Goal: Information Seeking & Learning: Learn about a topic

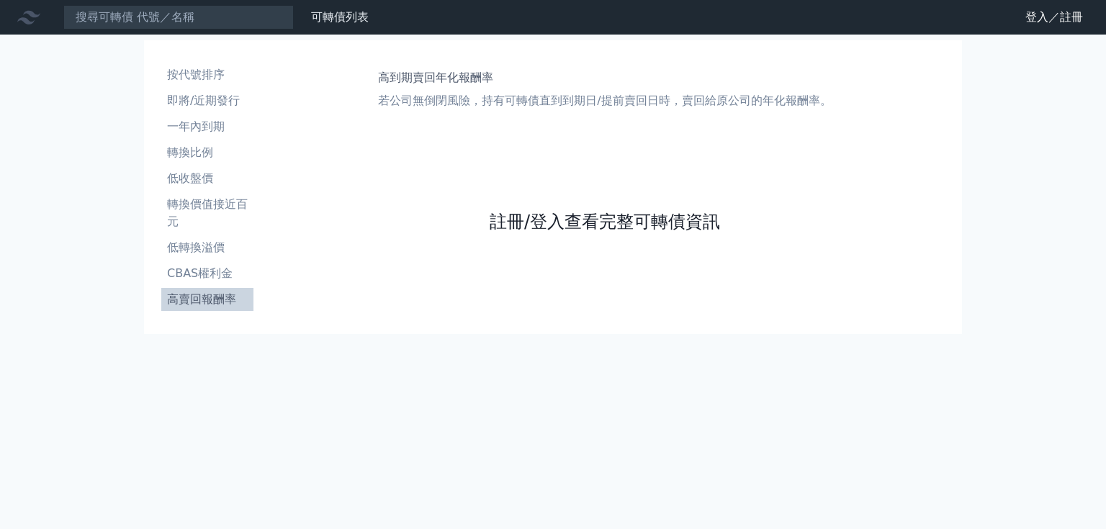
click at [648, 221] on link "註冊/登入查看完整可轉債資訊" at bounding box center [605, 221] width 231 height 23
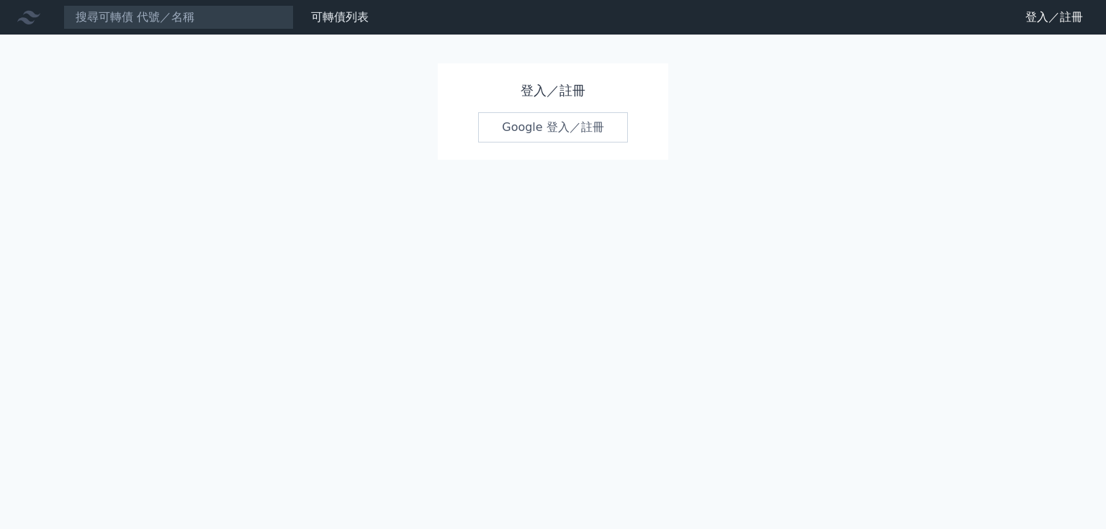
click at [559, 136] on link "Google 登入／註冊" at bounding box center [553, 127] width 150 height 30
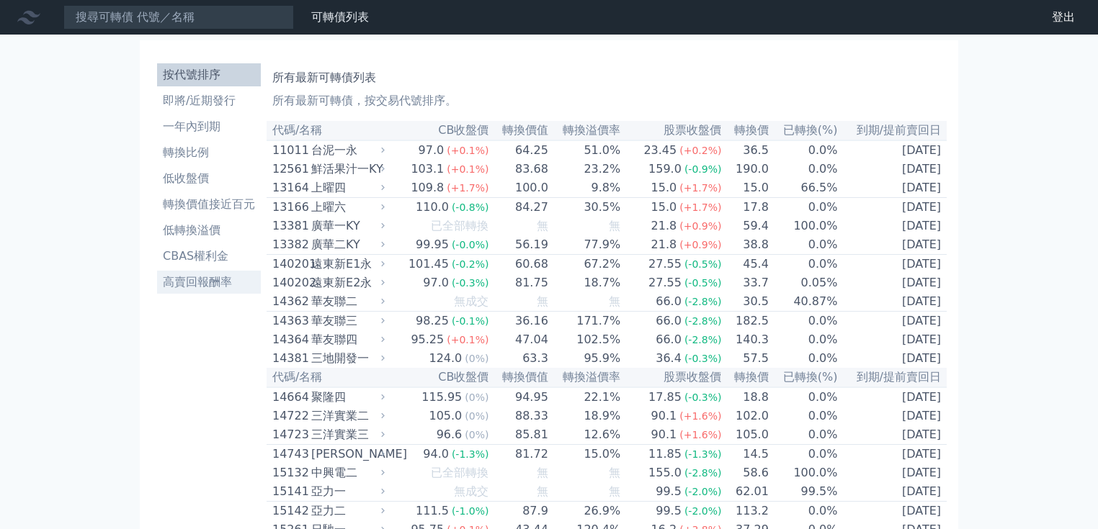
click at [197, 282] on li "高賣回報酬率" at bounding box center [209, 282] width 104 height 17
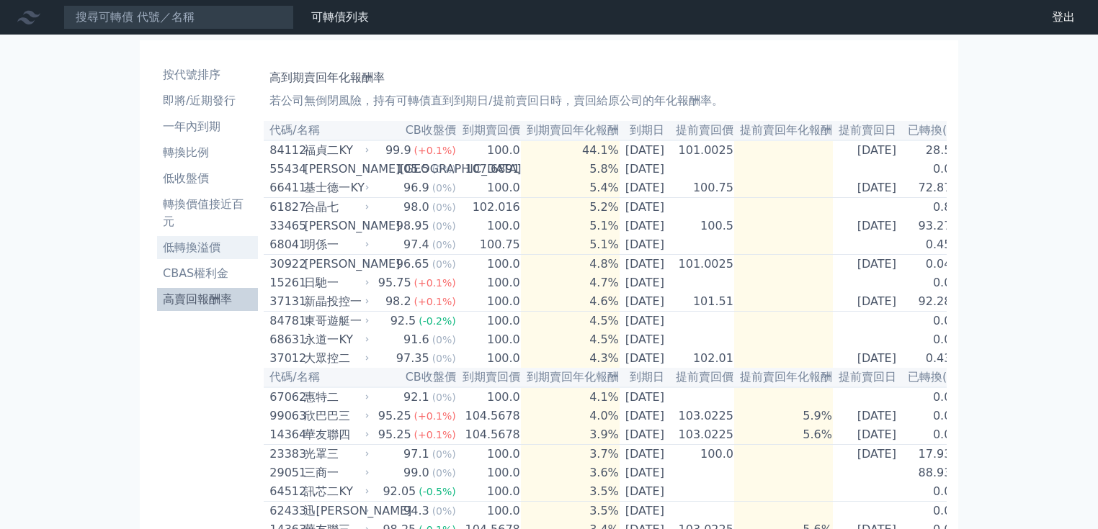
click at [187, 254] on li "低轉換溢價" at bounding box center [207, 247] width 101 height 17
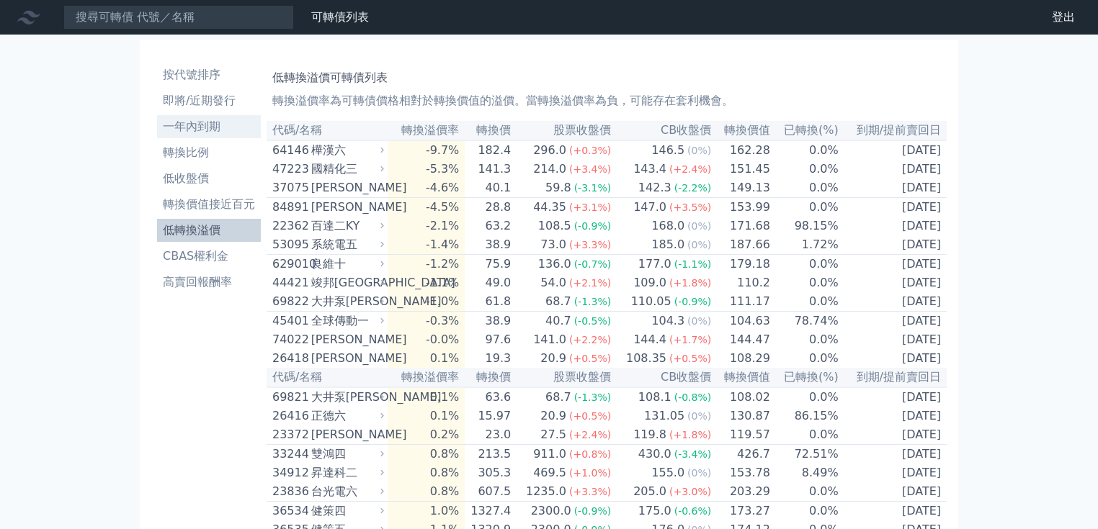
click at [182, 128] on li "一年內到期" at bounding box center [209, 126] width 104 height 17
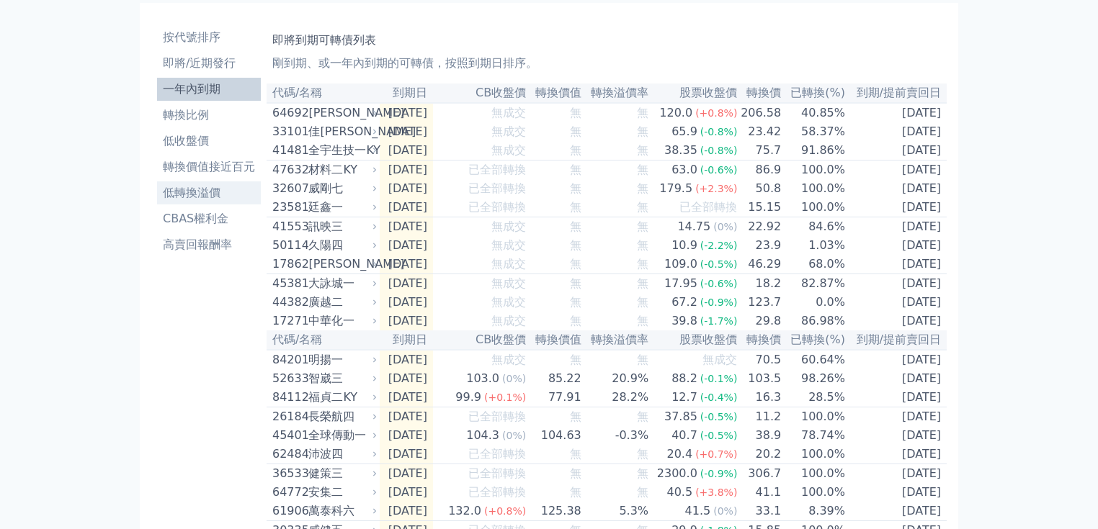
scroll to position [58, 0]
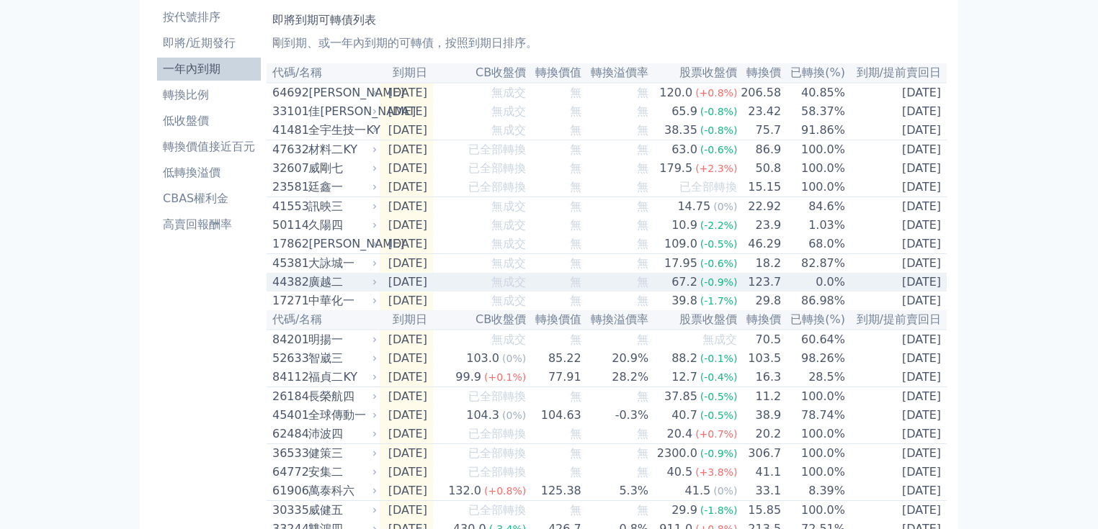
click at [317, 291] on div "廣越二" at bounding box center [341, 282] width 66 height 17
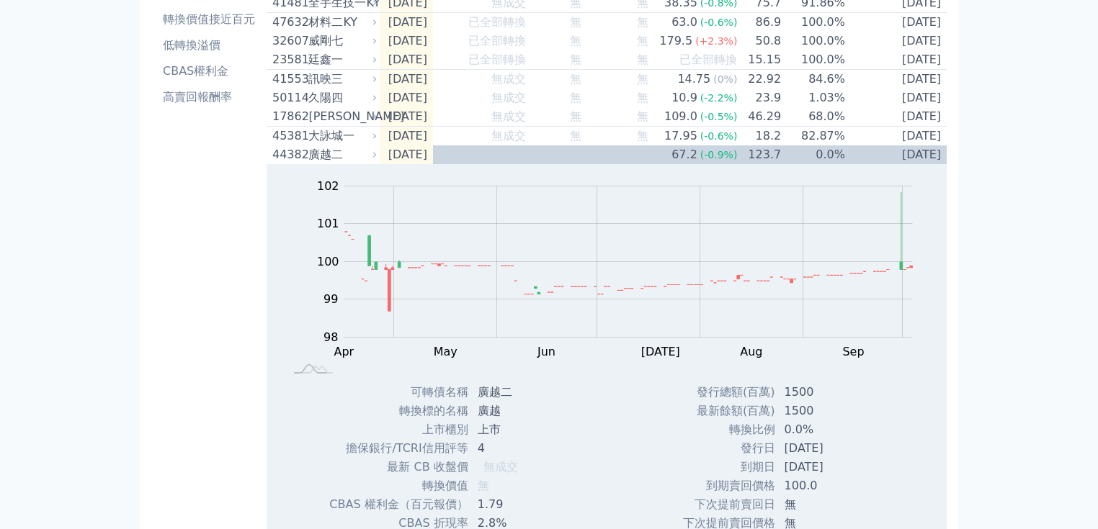
scroll to position [173, 0]
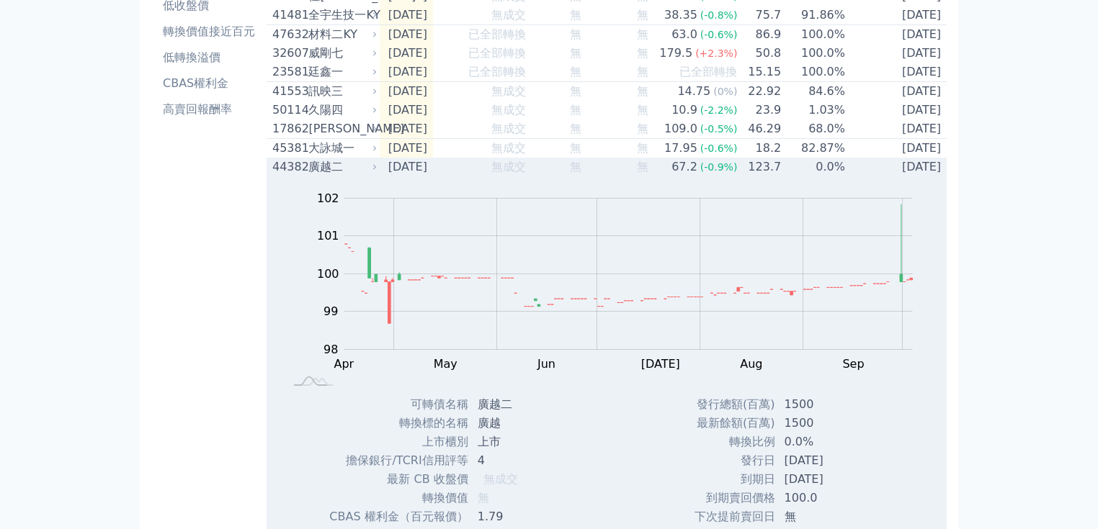
click at [280, 176] on div "44382" at bounding box center [288, 166] width 32 height 17
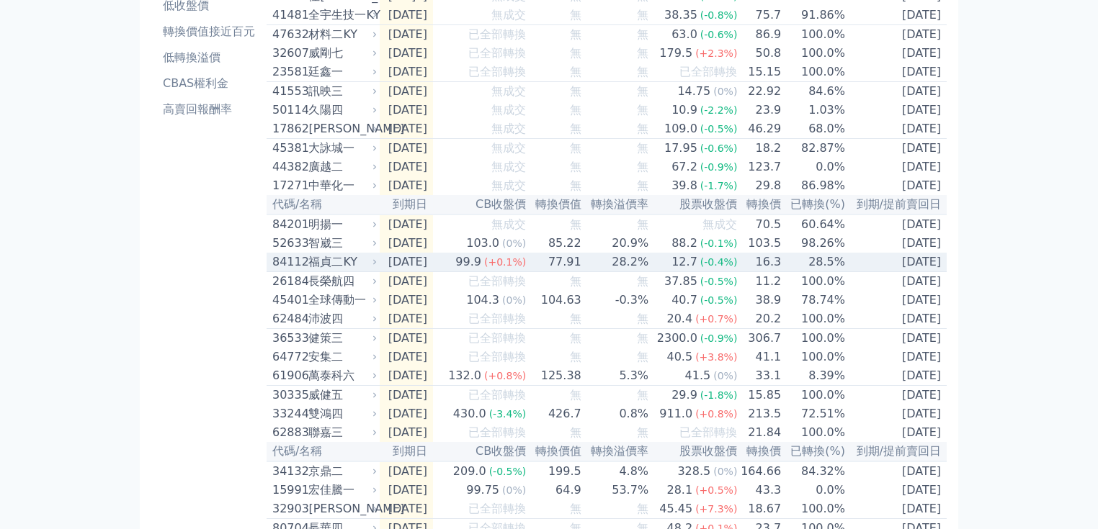
click at [346, 271] on div "福貞二KY" at bounding box center [341, 262] width 66 height 17
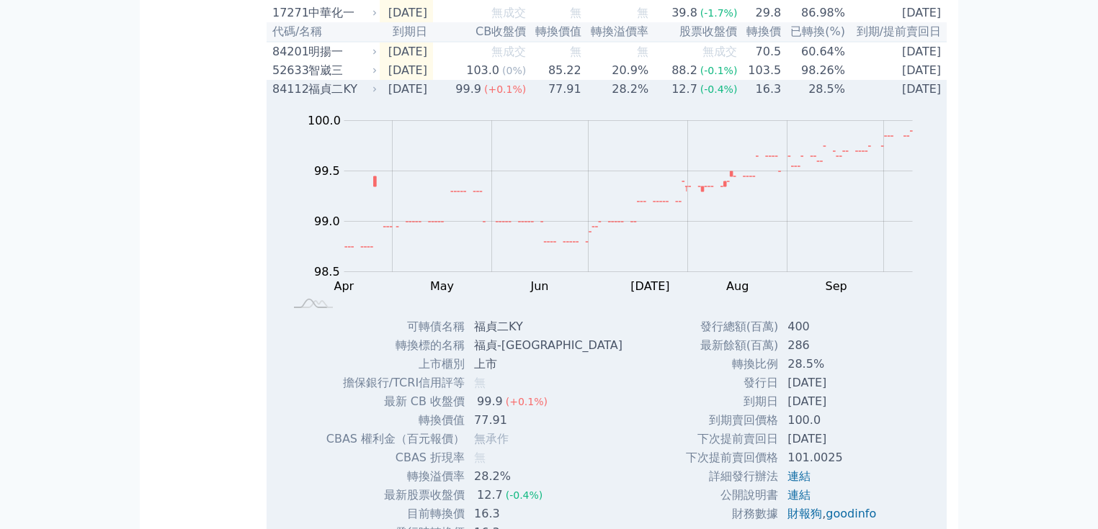
scroll to position [231, 0]
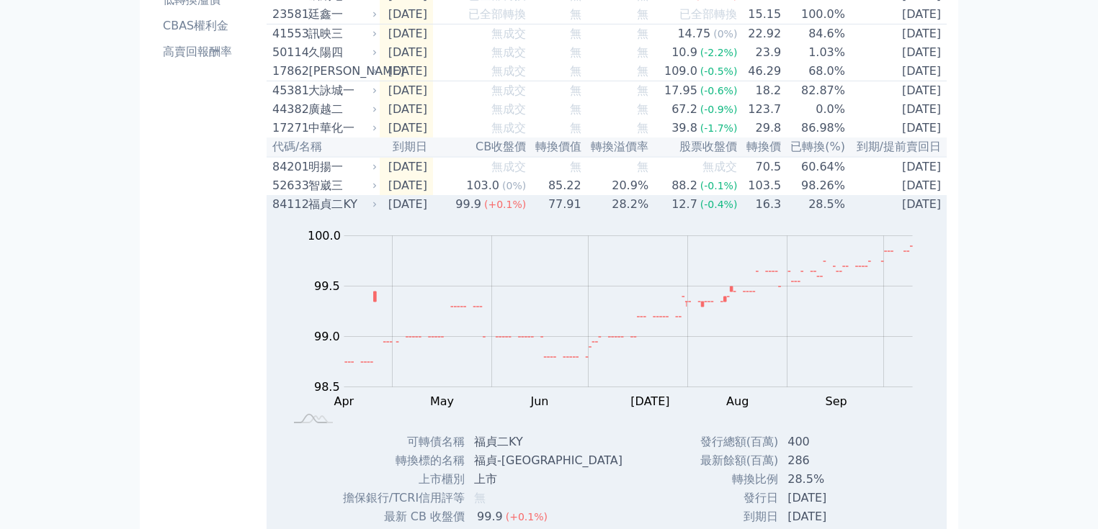
click at [298, 213] on div "84112" at bounding box center [288, 204] width 32 height 17
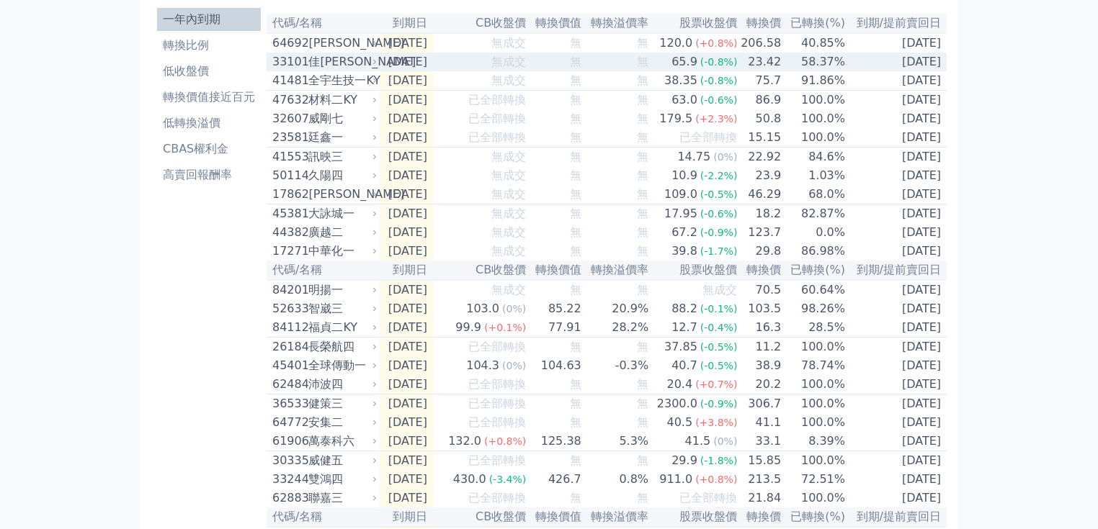
scroll to position [0, 0]
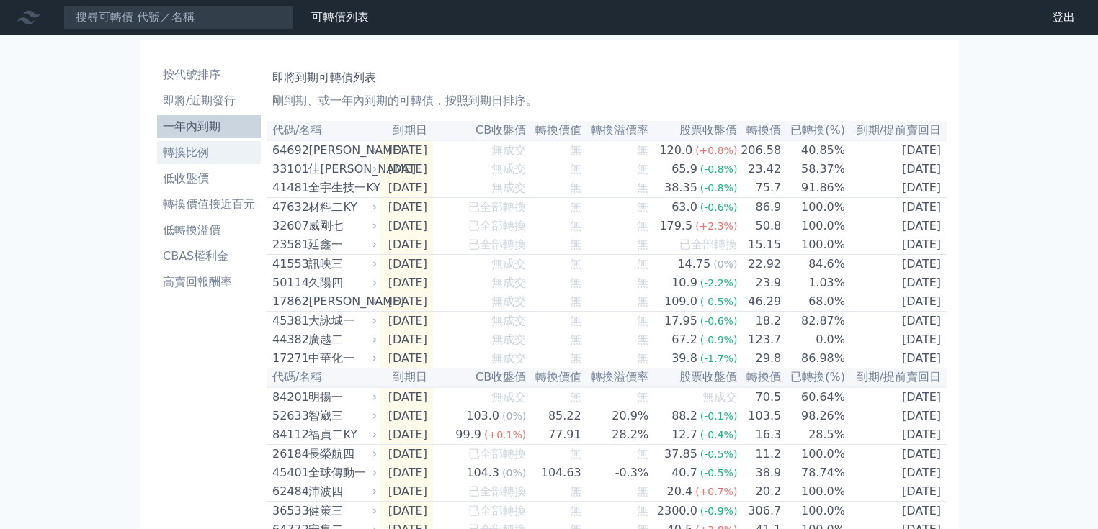
click at [182, 151] on li "轉換比例" at bounding box center [209, 152] width 104 height 17
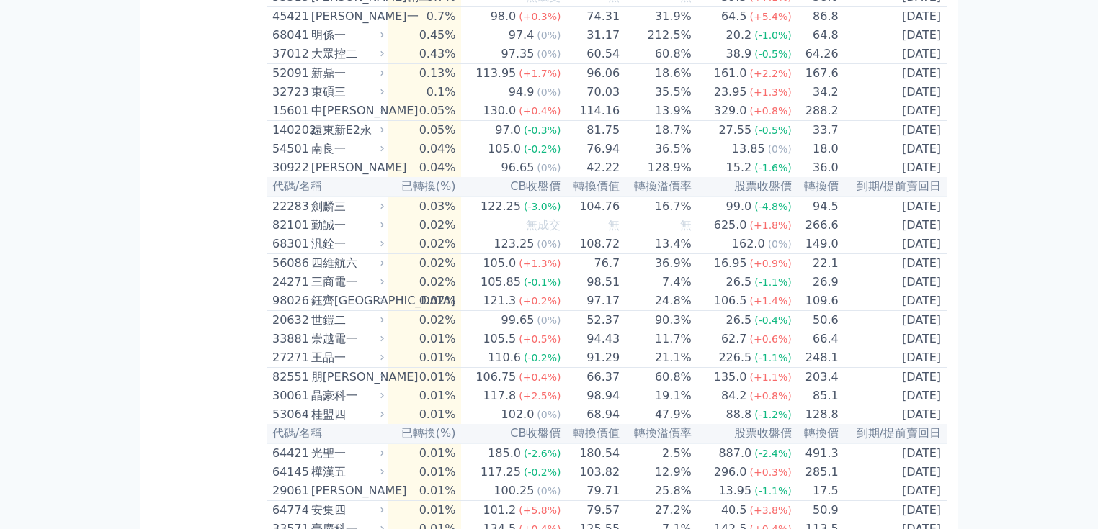
scroll to position [3343, 0]
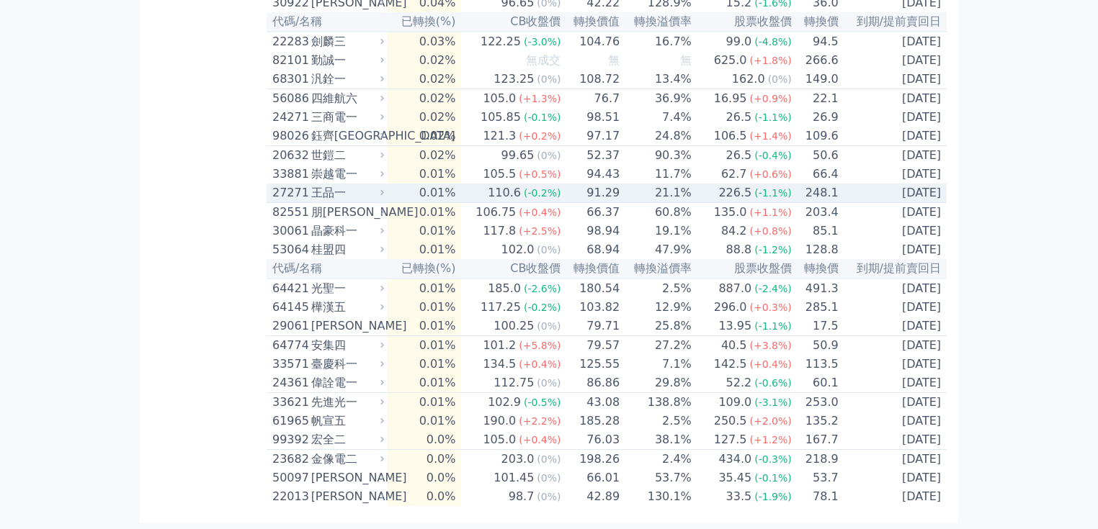
click at [327, 202] on div "王品一" at bounding box center [346, 192] width 70 height 17
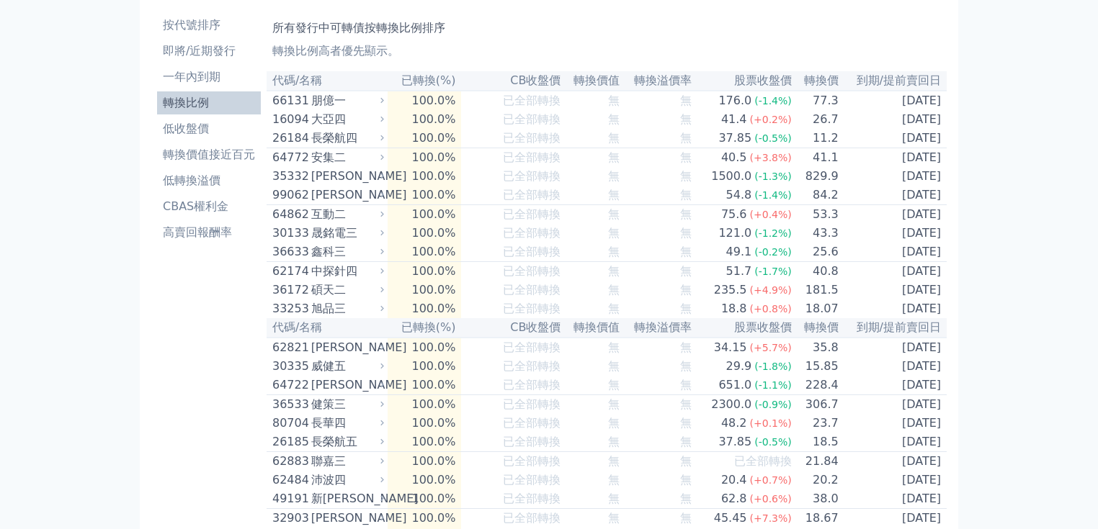
scroll to position [0, 0]
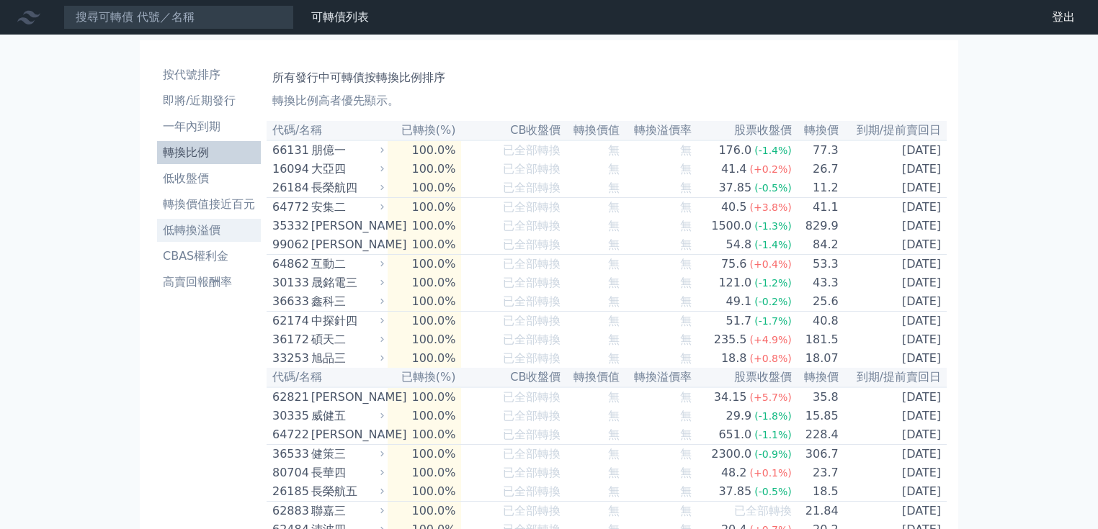
click at [196, 236] on li "低轉換溢價" at bounding box center [209, 230] width 104 height 17
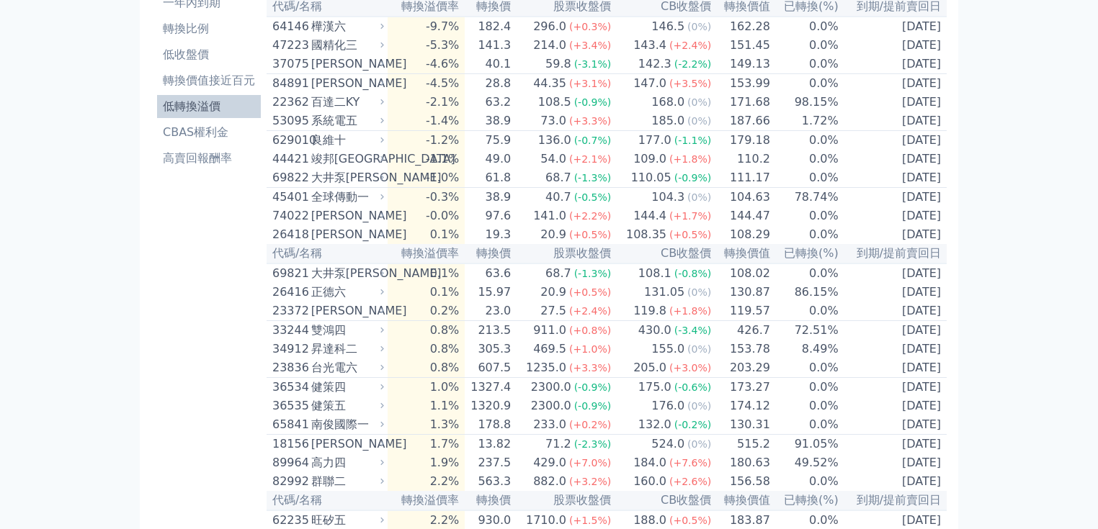
scroll to position [58, 0]
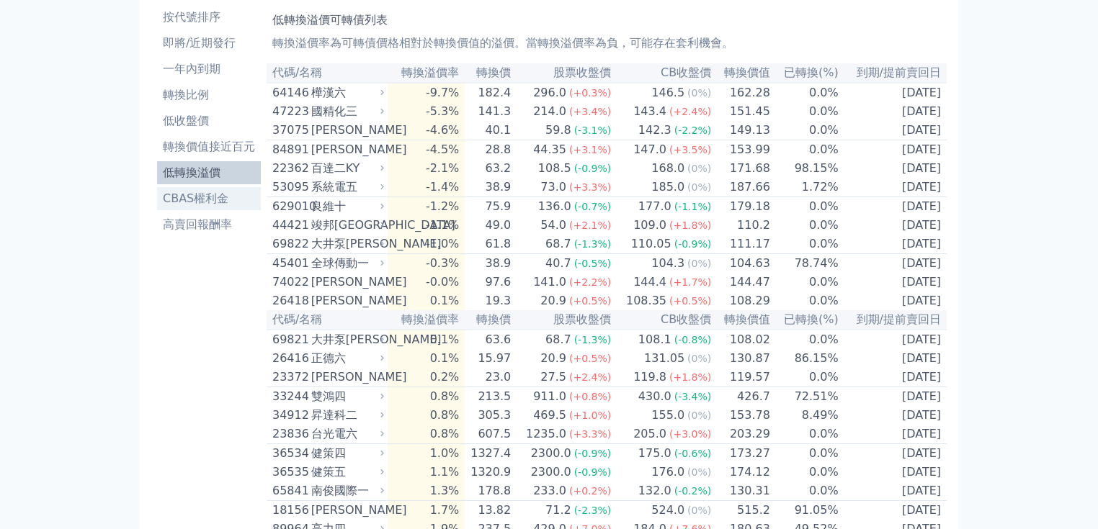
click at [174, 202] on li "CBAS權利金" at bounding box center [209, 198] width 104 height 17
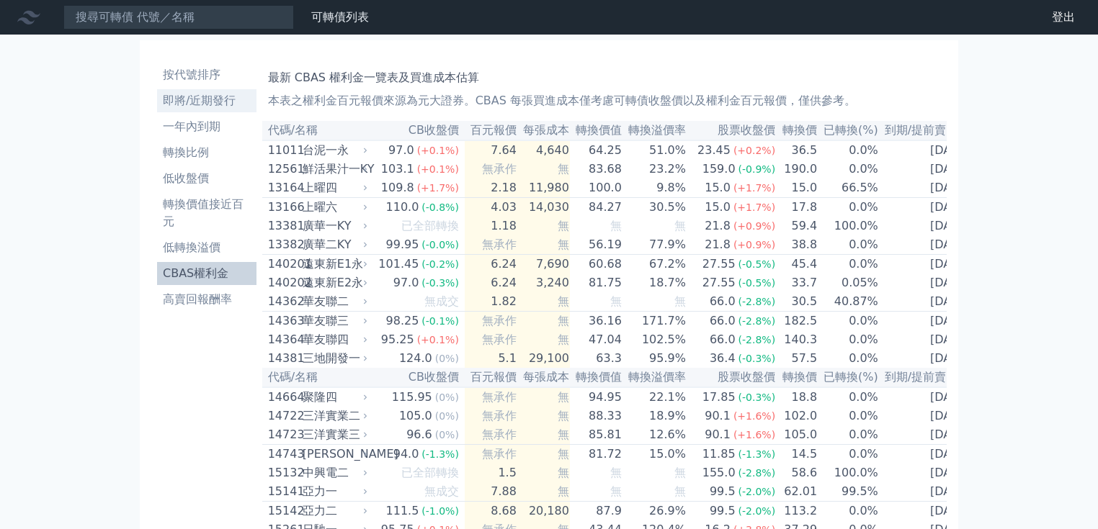
click at [199, 102] on li "即將/近期發行" at bounding box center [206, 100] width 99 height 17
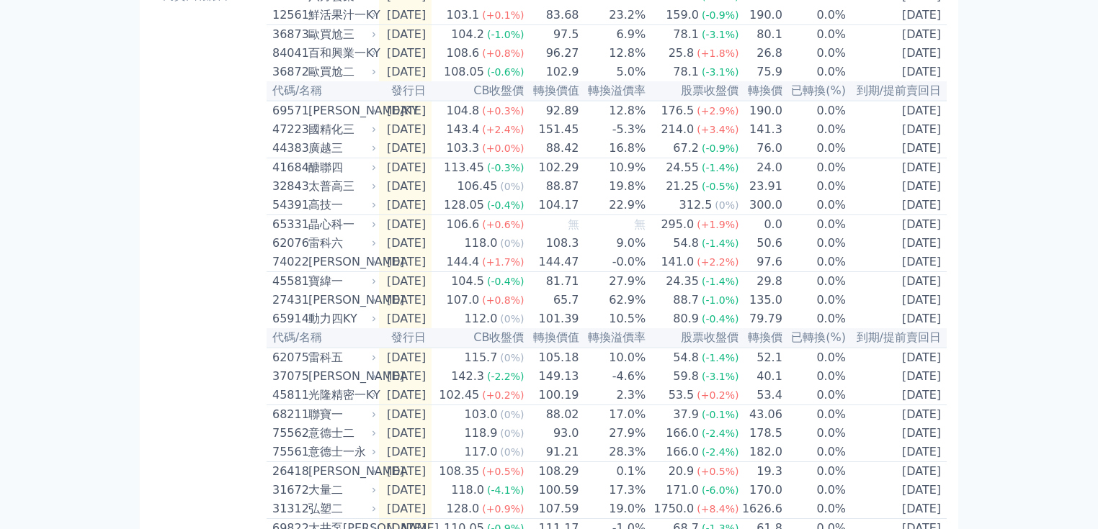
scroll to position [288, 0]
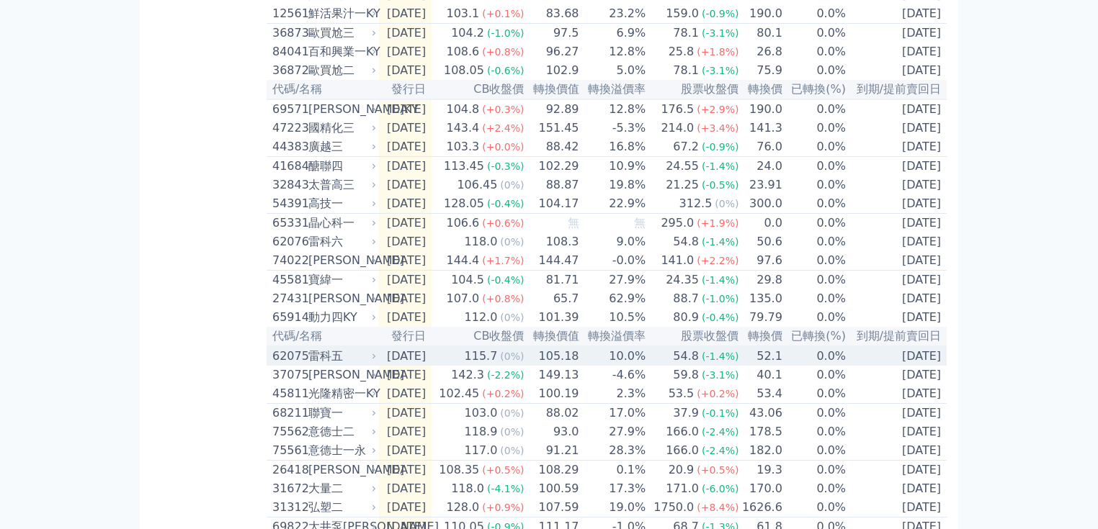
click at [334, 365] on div "雷科五" at bounding box center [340, 356] width 65 height 17
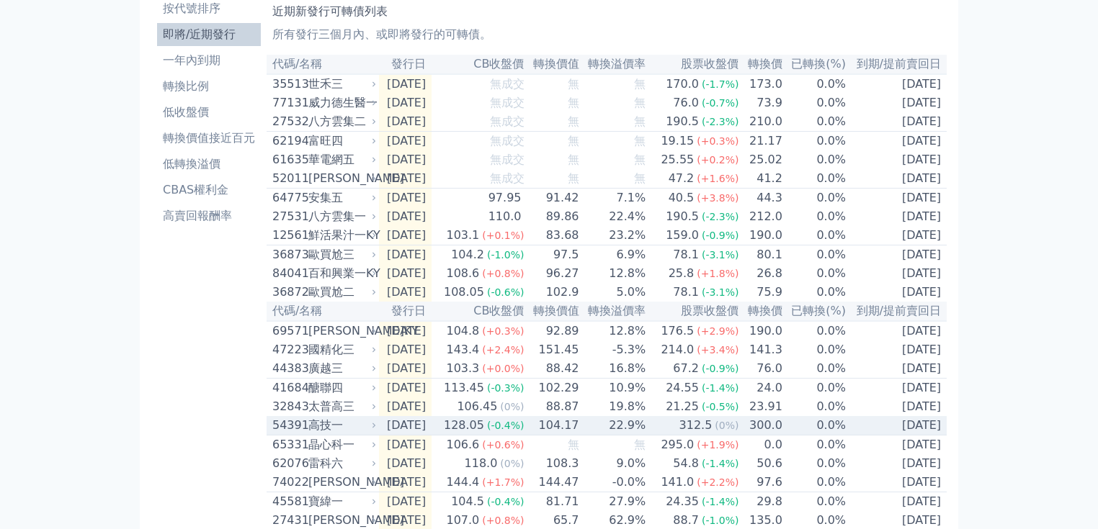
scroll to position [0, 0]
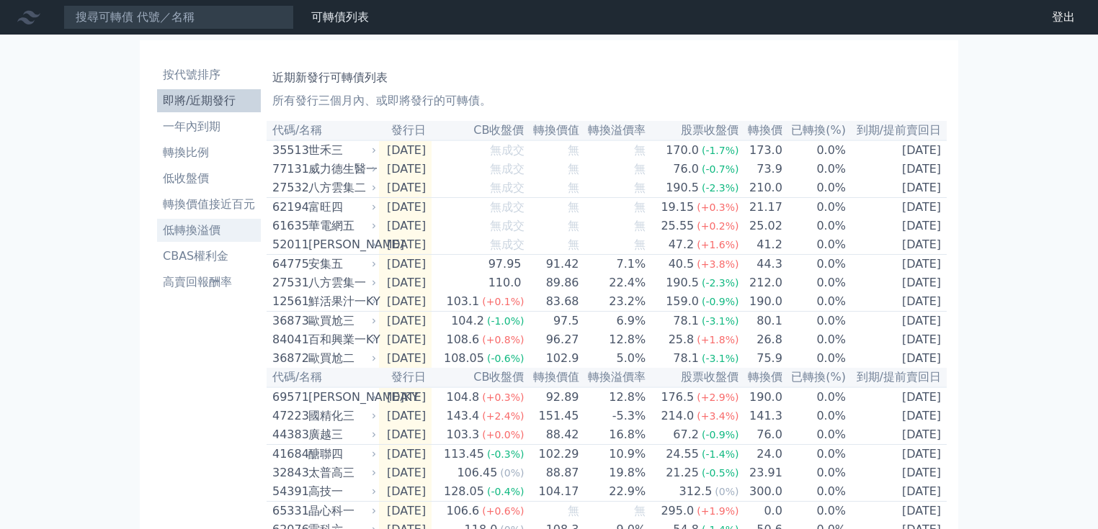
click at [196, 230] on li "低轉換溢價" at bounding box center [209, 230] width 104 height 17
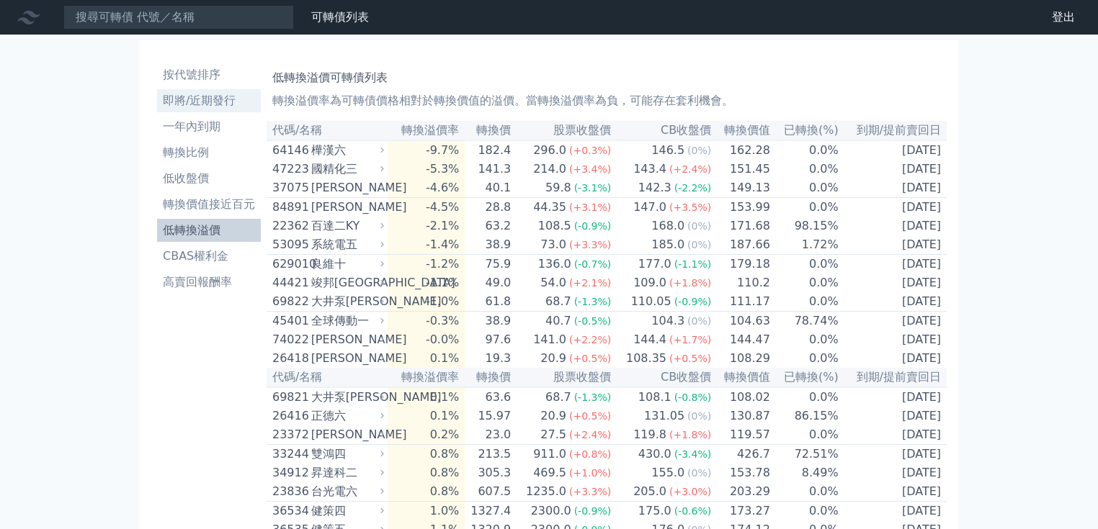
click at [196, 101] on li "即將/近期發行" at bounding box center [209, 100] width 104 height 17
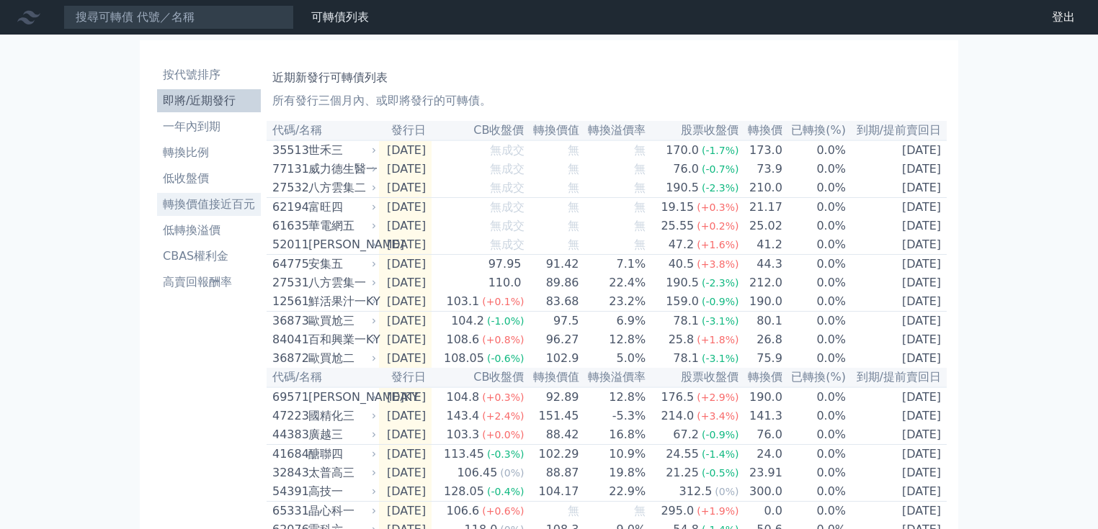
click at [219, 207] on li "轉換價值接近百元" at bounding box center [209, 204] width 104 height 17
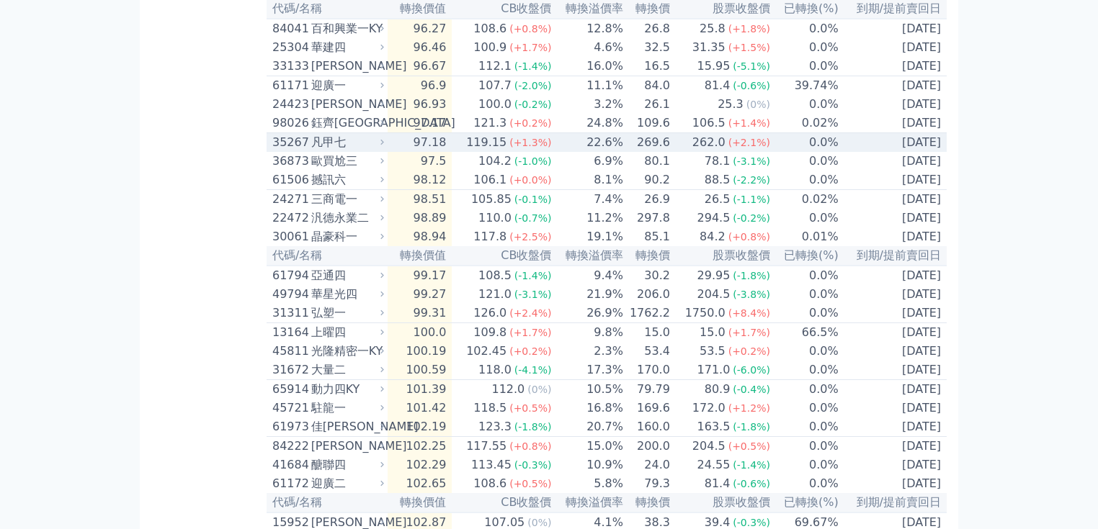
scroll to position [1844, 0]
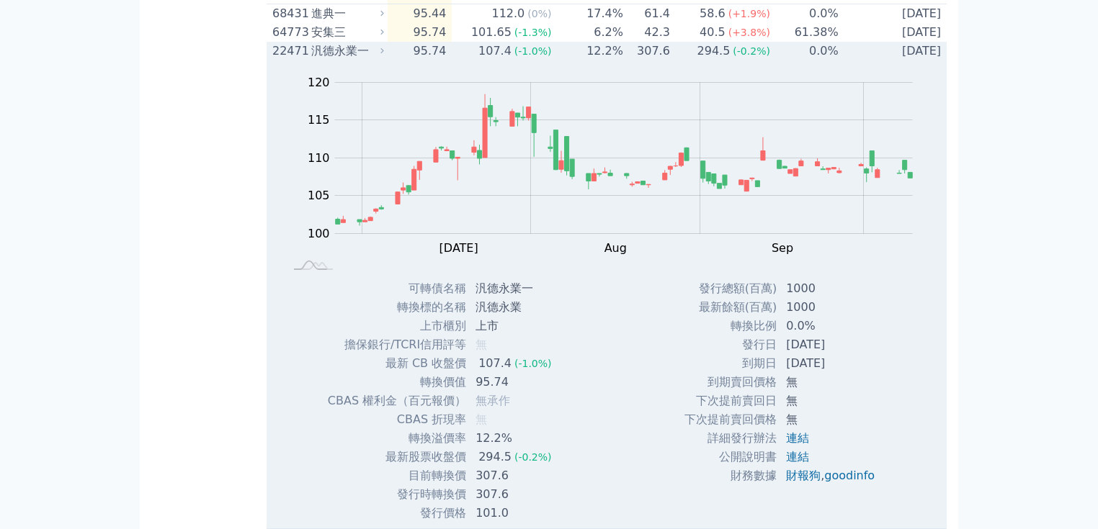
scroll to position [1671, 0]
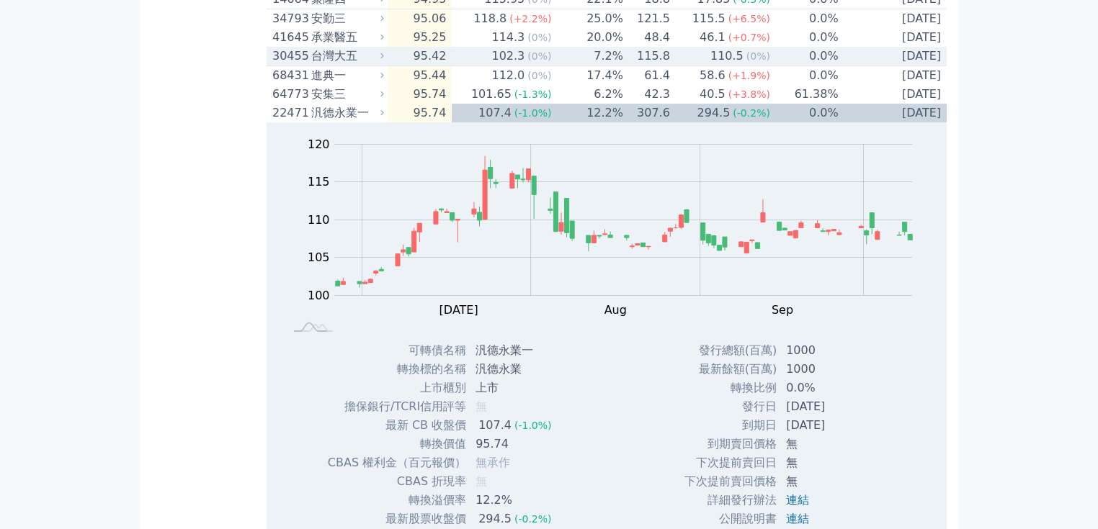
click at [352, 65] on div "台灣大五" at bounding box center [346, 56] width 70 height 17
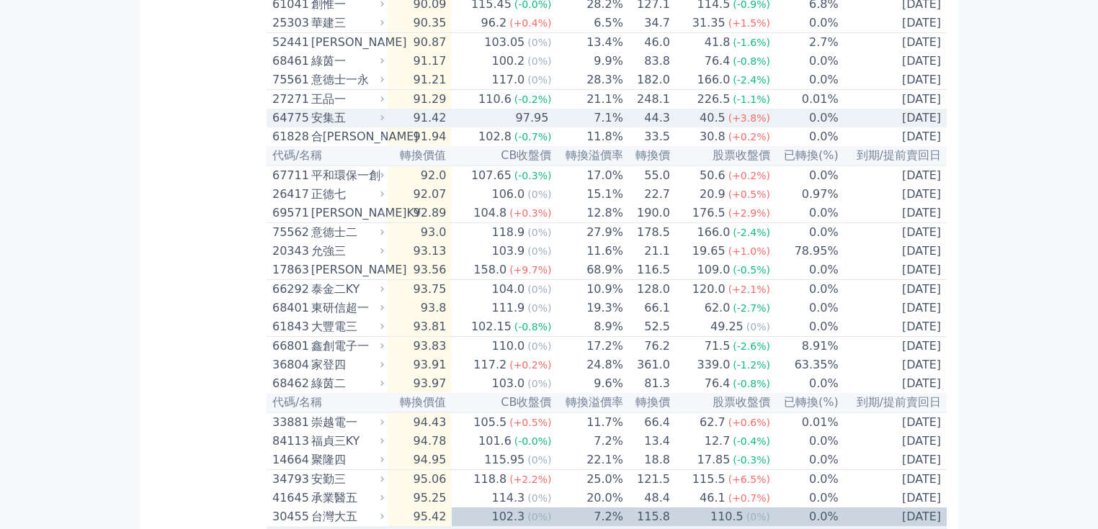
scroll to position [1153, 0]
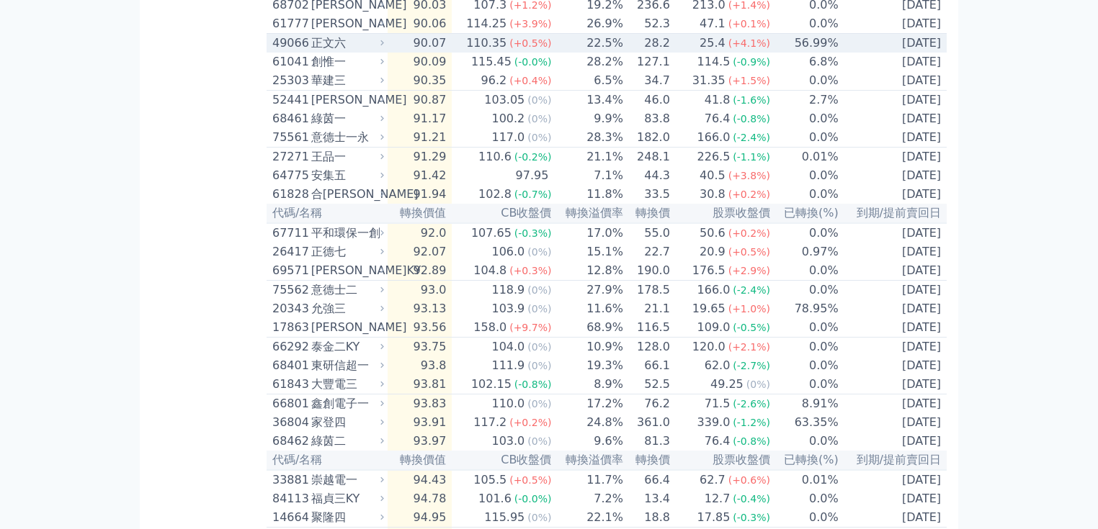
click at [341, 52] on div "正文六" at bounding box center [346, 43] width 70 height 17
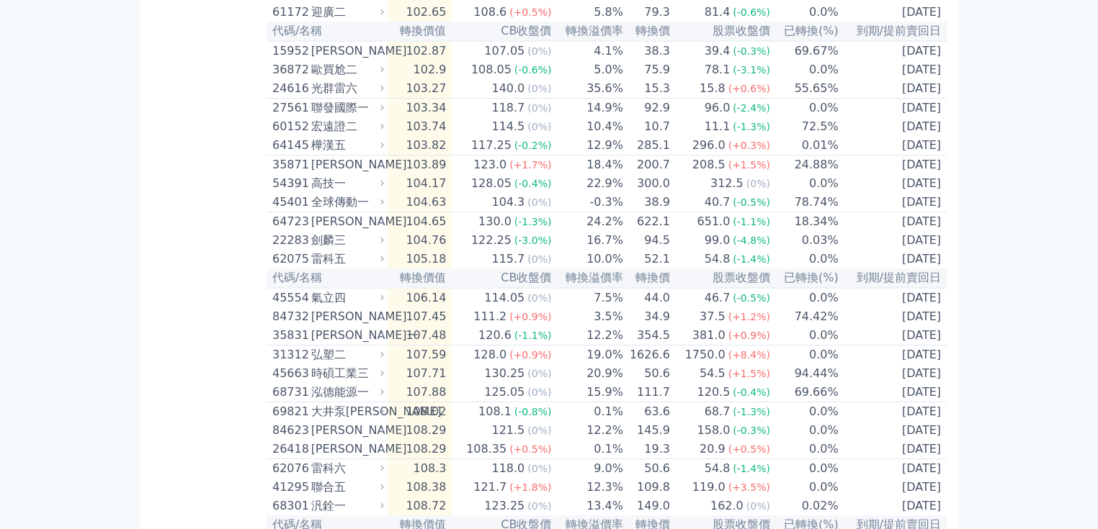
scroll to position [3746, 0]
